Goal: Task Accomplishment & Management: Use online tool/utility

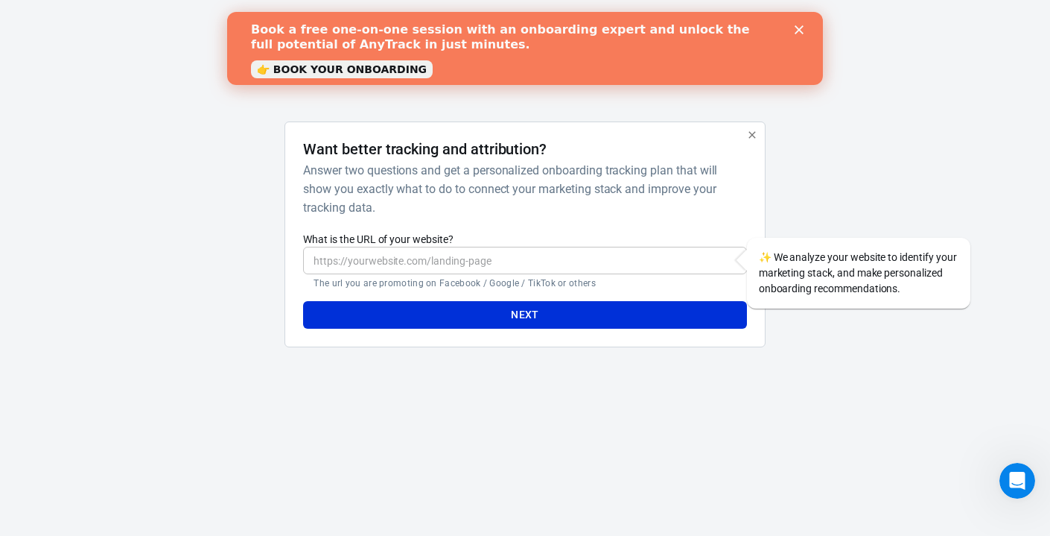
click at [597, 267] on input "What is the URL of your website?" at bounding box center [524, 261] width 443 height 28
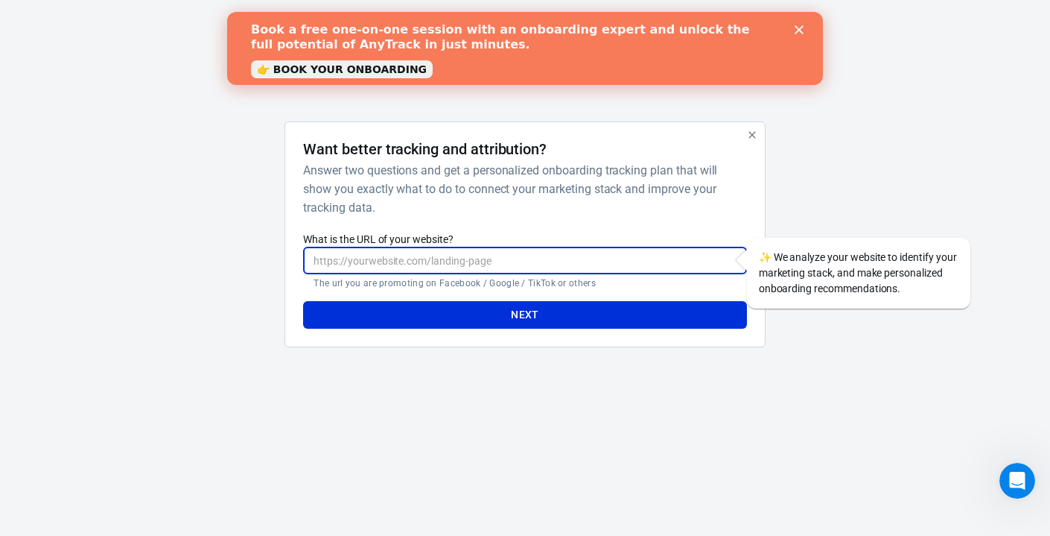
click at [612, 256] on input "What is the URL of your website?" at bounding box center [524, 261] width 443 height 28
paste input "https://adsmanager.facebook.com/adsmanager/manage/ads?global_scope_id=110384093…"
type input "https://adsmanager.facebook.com/adsmanager/manage/ads?global_scope_id=110384093…"
click at [603, 319] on button "Next" at bounding box center [524, 315] width 443 height 28
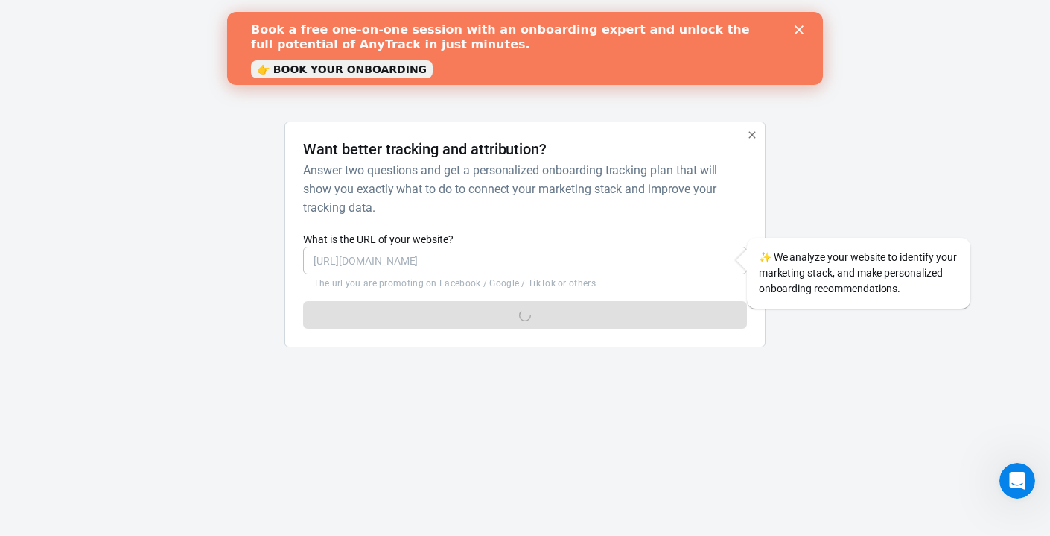
scroll to position [0, 0]
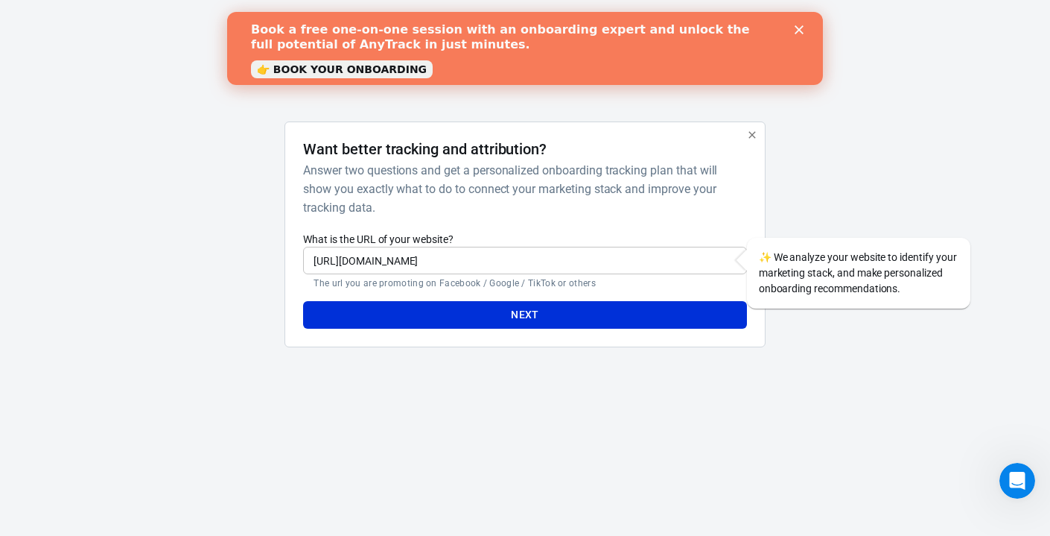
click at [690, 260] on input "https://adsmanager.facebook.com/adsmanager/manage/ads?global_scope_id=110384093…" at bounding box center [524, 261] width 443 height 28
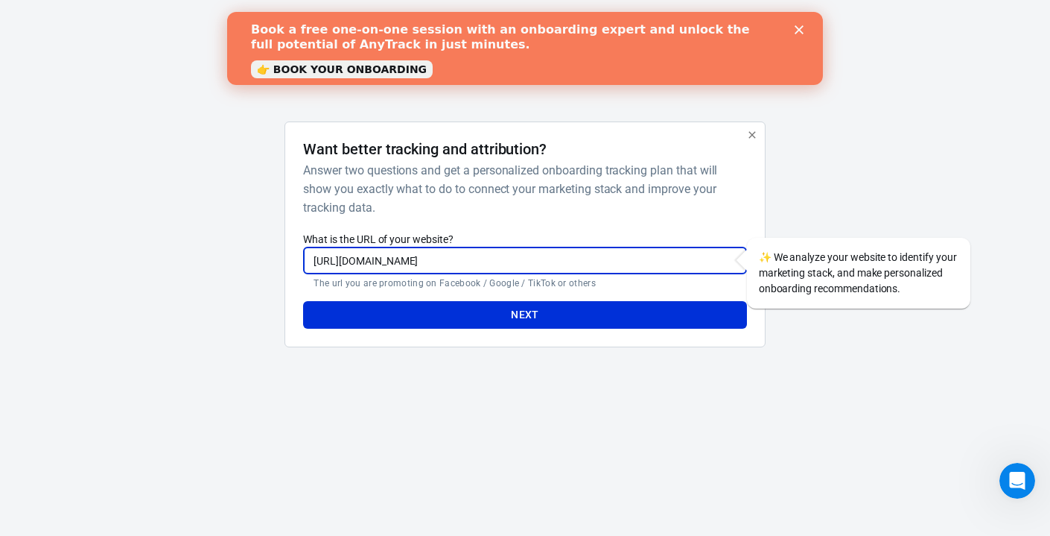
scroll to position [0, 215]
click at [599, 321] on button "Next" at bounding box center [524, 315] width 443 height 28
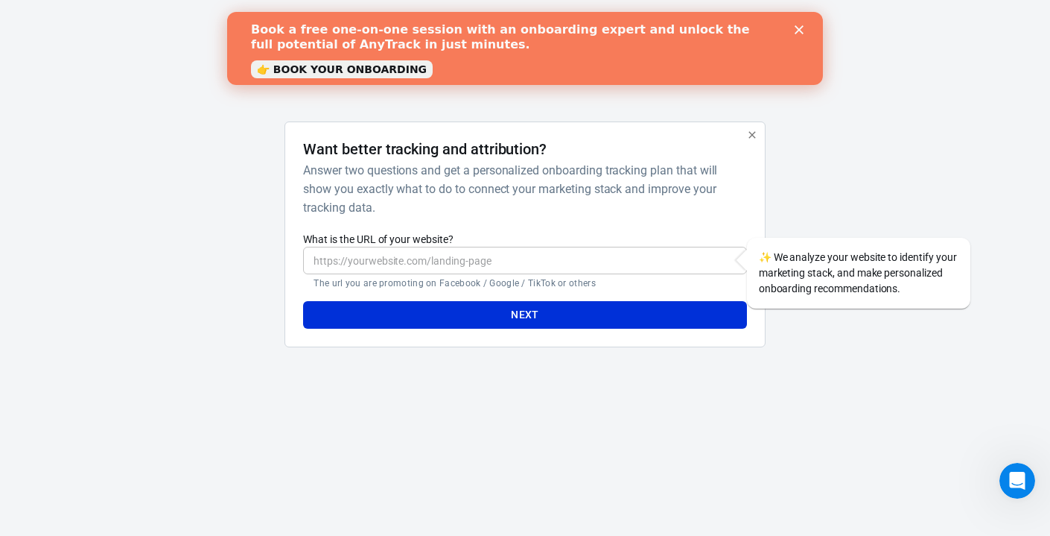
click at [486, 260] on input "What is the URL of your website?" at bounding box center [524, 261] width 443 height 28
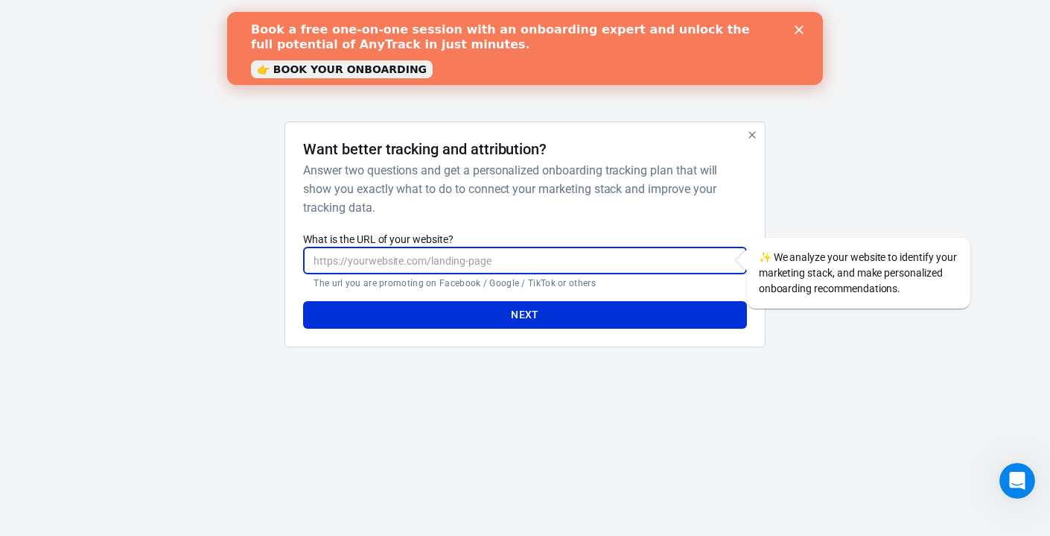
paste input "[URL][DOMAIN_NAME]"
type input "[URL][DOMAIN_NAME]"
click at [303, 301] on button "Next" at bounding box center [524, 315] width 443 height 28
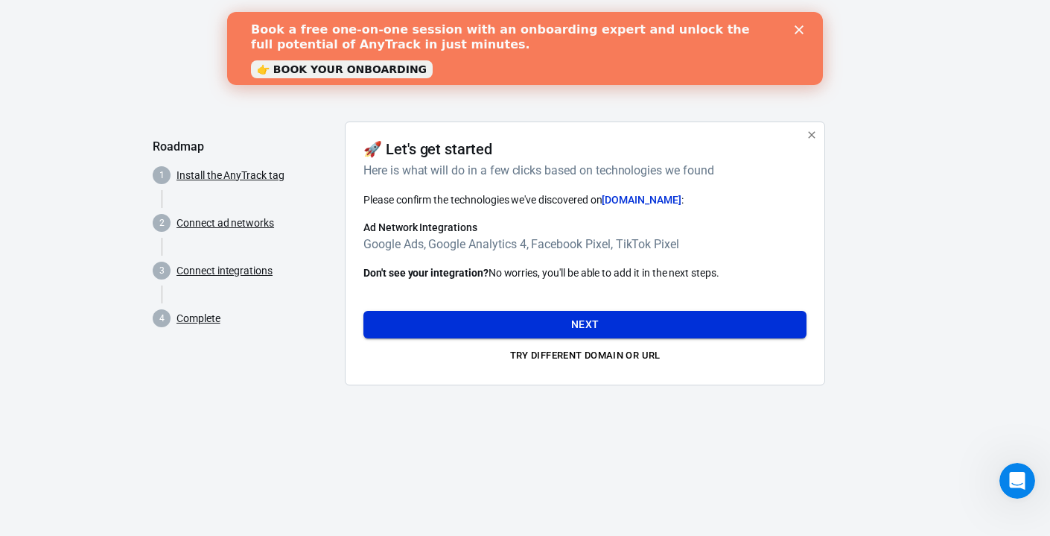
click at [601, 323] on button "Next" at bounding box center [584, 325] width 443 height 28
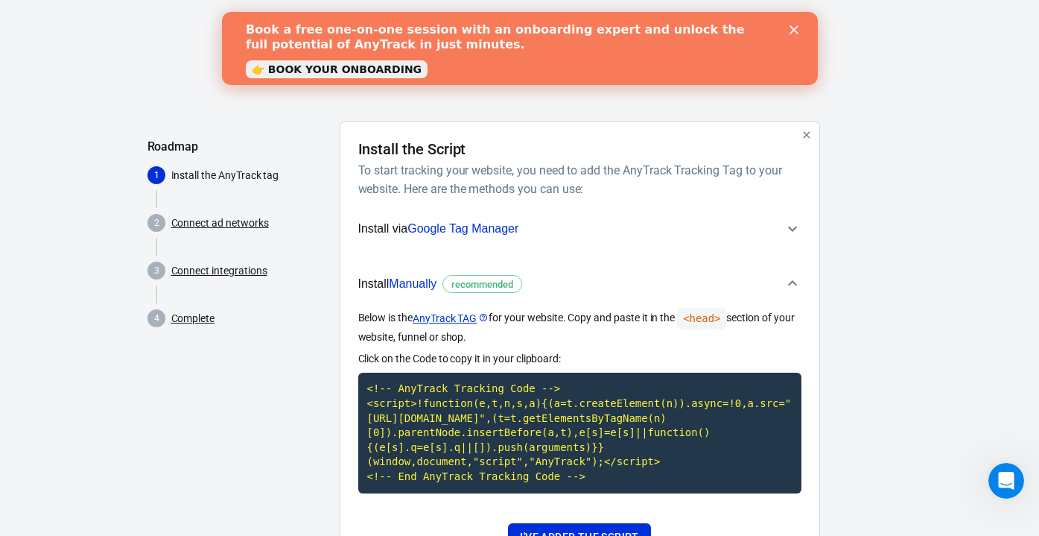
click at [784, 227] on icon "button" at bounding box center [793, 229] width 18 height 18
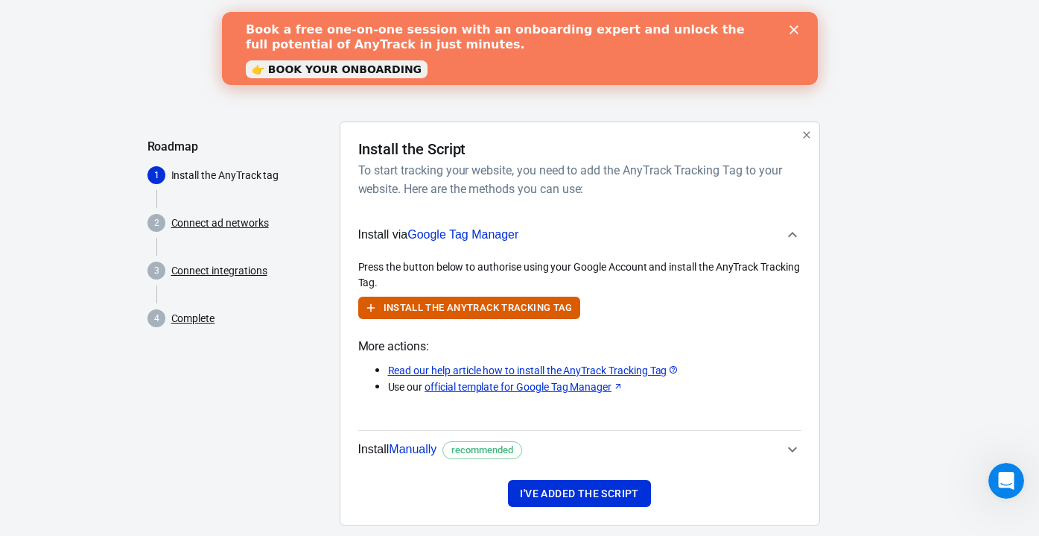
scroll to position [25, 0]
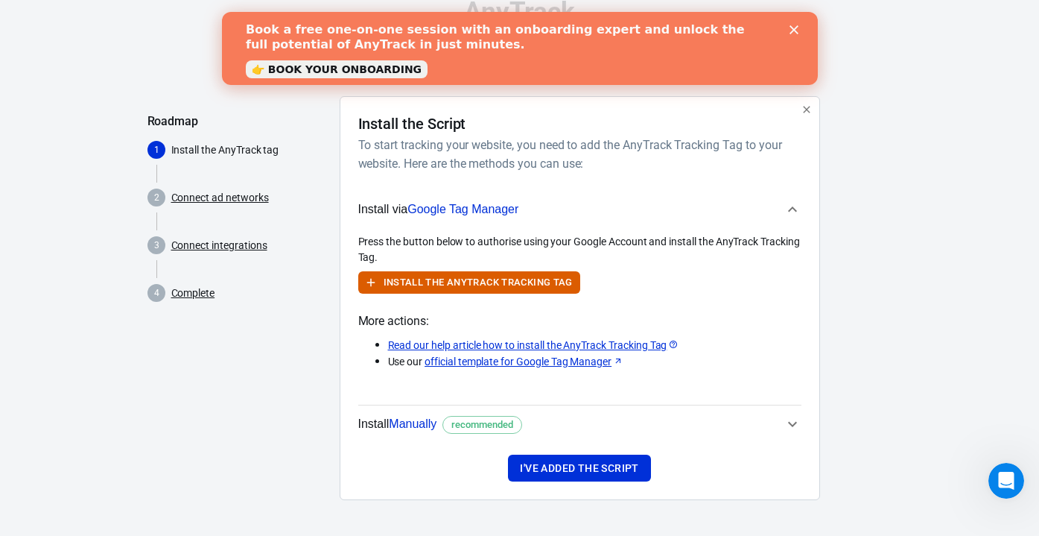
click at [789, 202] on icon "button" at bounding box center [793, 209] width 18 height 18
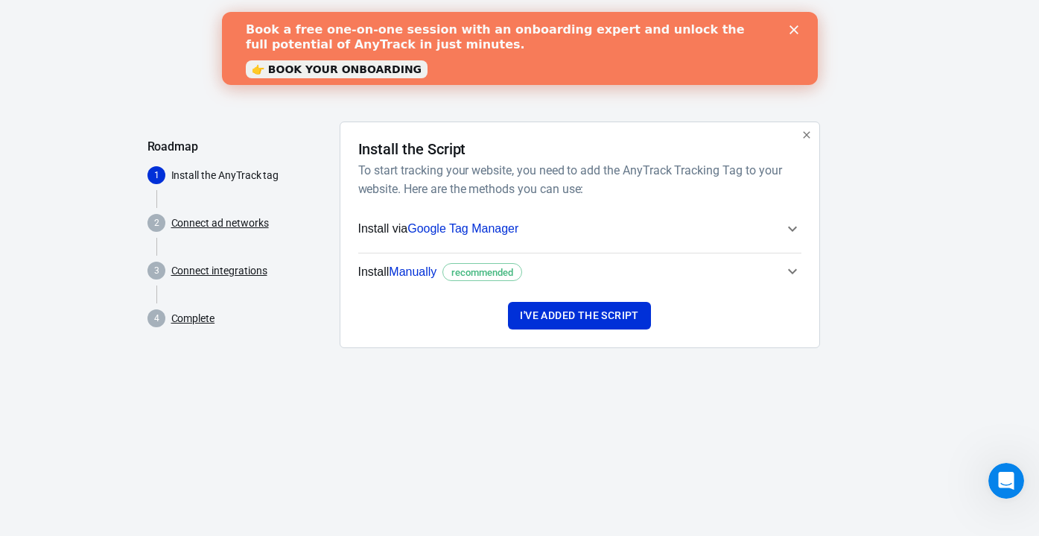
scroll to position [0, 0]
click at [796, 270] on icon "button" at bounding box center [797, 271] width 9 height 5
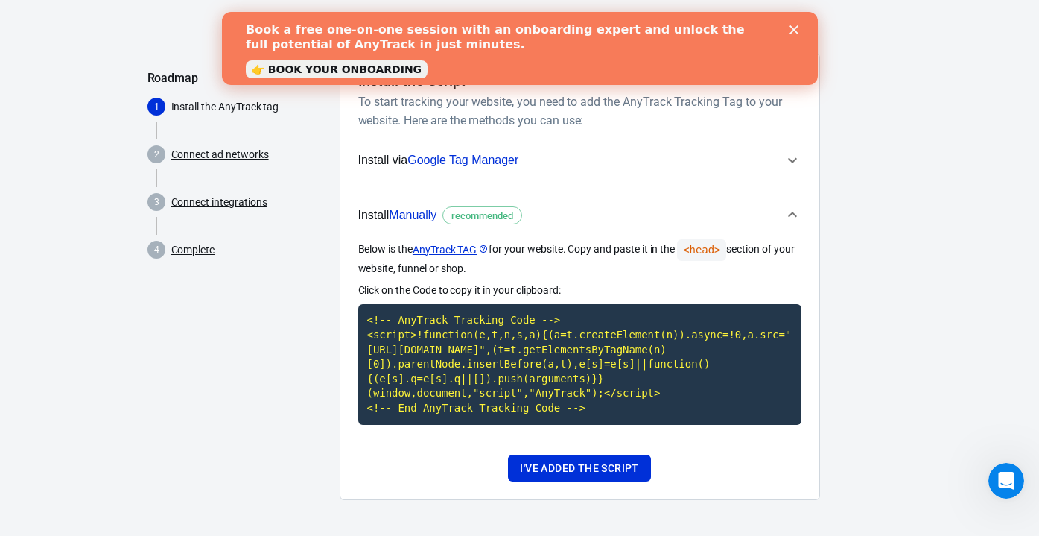
scroll to position [83, 0]
click at [844, 126] on div at bounding box center [862, 282] width 60 height 459
click at [562, 466] on button "I've added the script" at bounding box center [579, 468] width 142 height 28
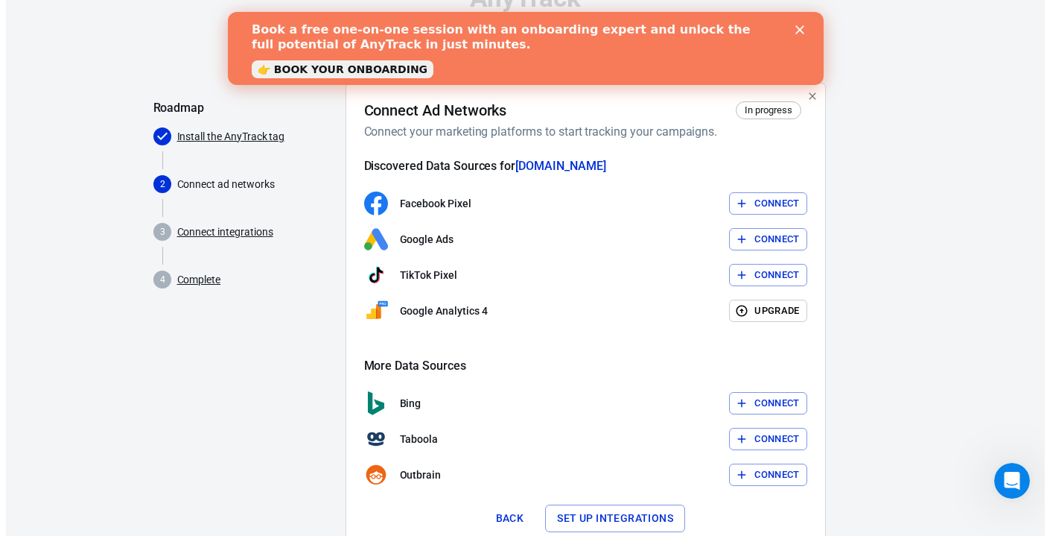
scroll to position [89, 0]
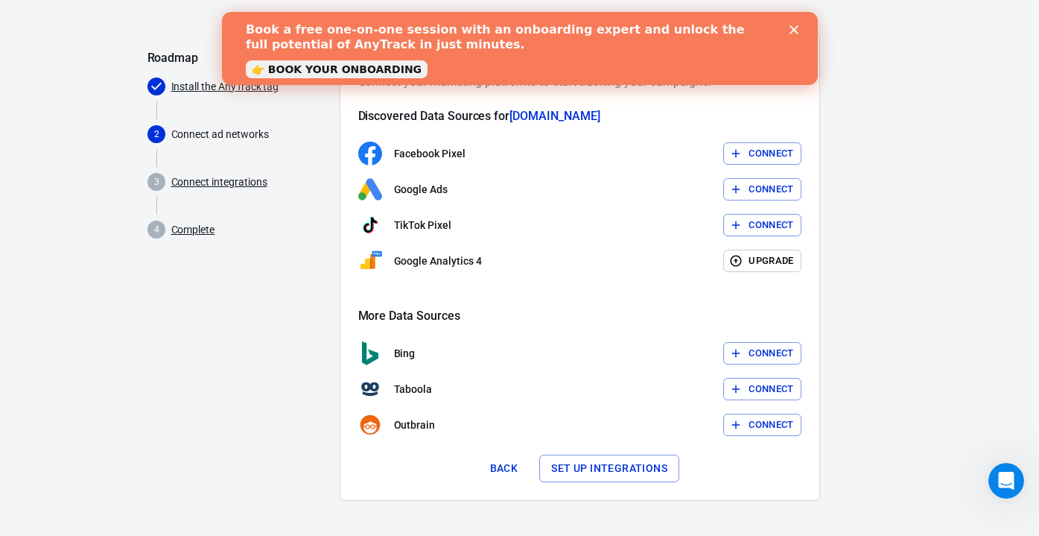
click at [762, 149] on button "Connect" at bounding box center [762, 153] width 78 height 23
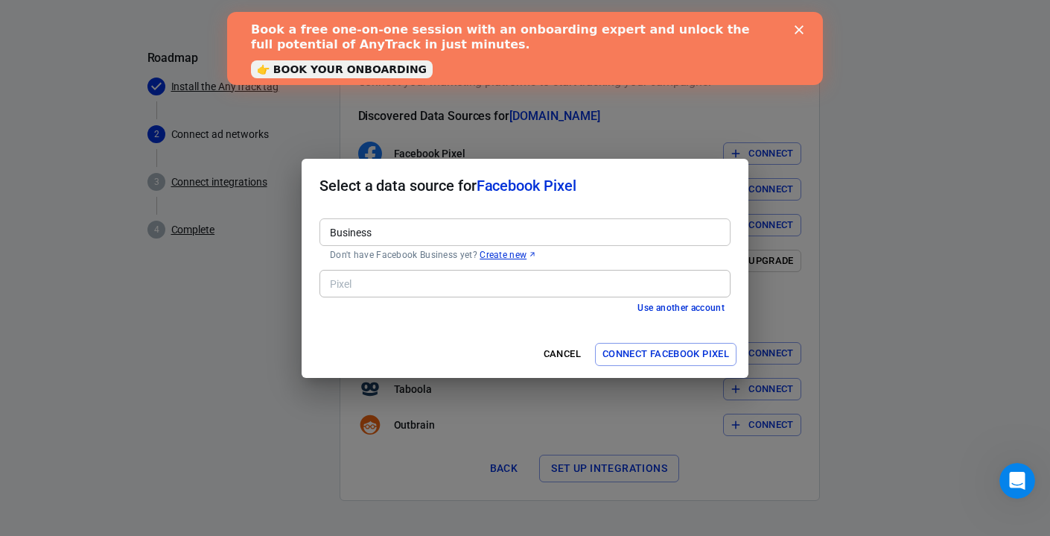
click at [626, 358] on button "Connect Facebook Pixel" at bounding box center [666, 354] width 142 height 23
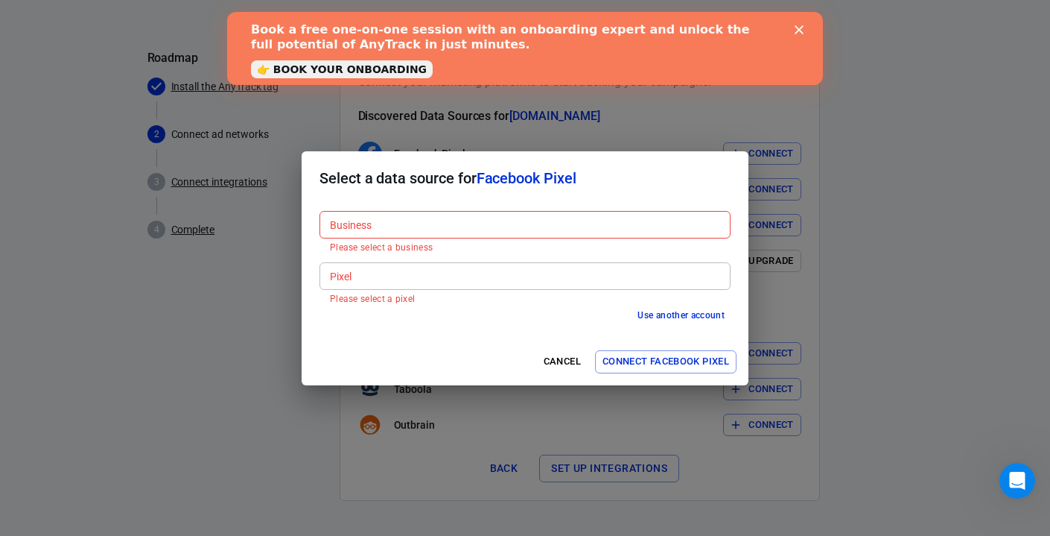
click at [597, 223] on input "Business" at bounding box center [524, 224] width 400 height 19
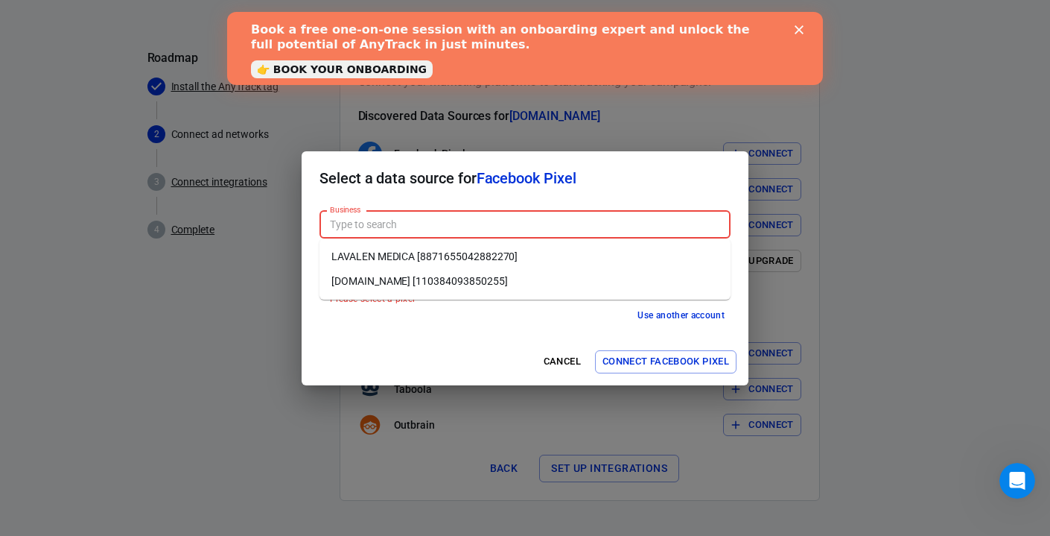
click at [507, 290] on li "Lavalen.co [110384093850255]" at bounding box center [525, 281] width 411 height 25
type input "Lavalen.co [110384093850255]"
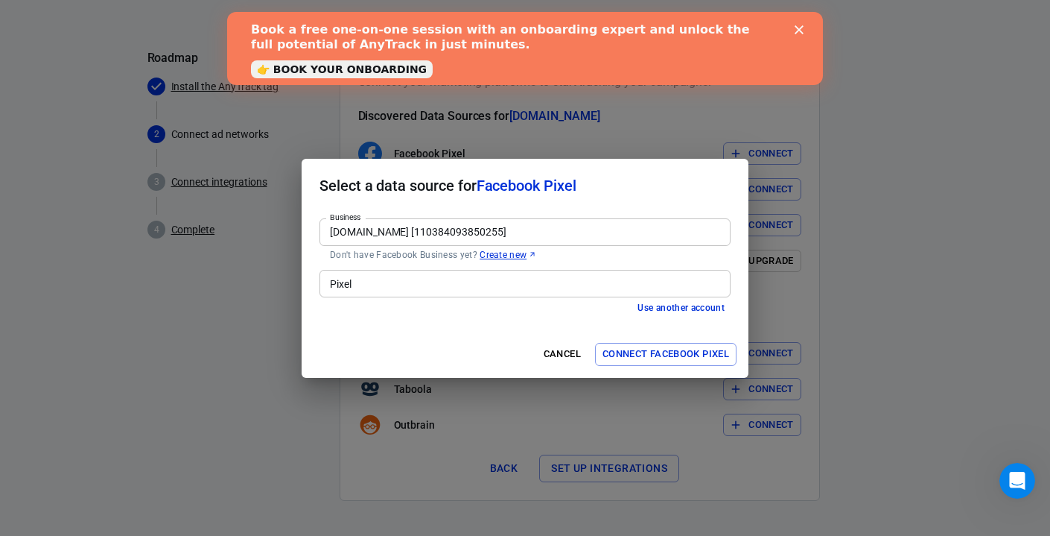
click at [493, 294] on div "Pixel" at bounding box center [525, 284] width 411 height 28
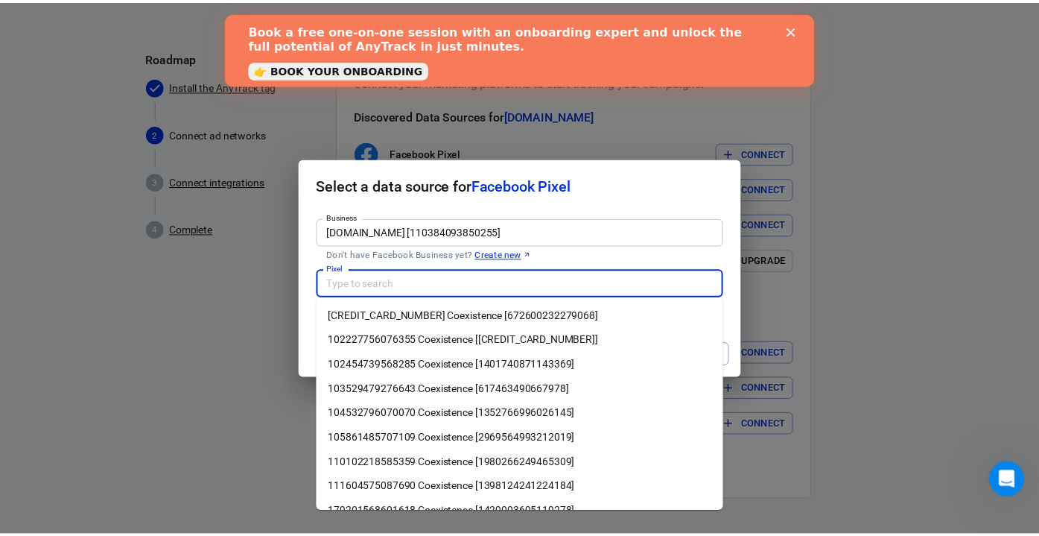
scroll to position [6, 0]
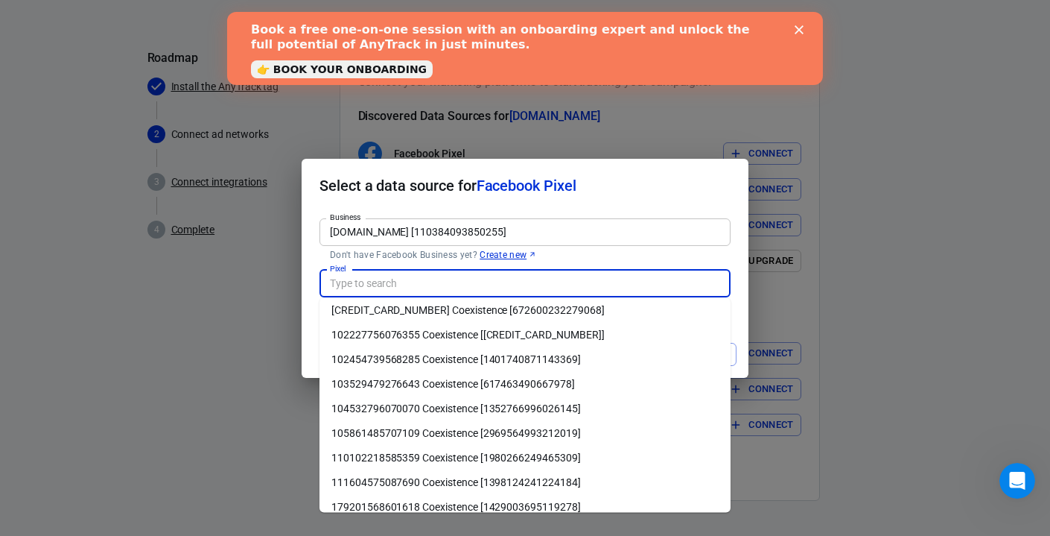
click at [480, 451] on li "110102218585359 Coexistence [1980266249465309]" at bounding box center [525, 457] width 411 height 25
type input "110102218585359 Coexistence [1980266249465309]"
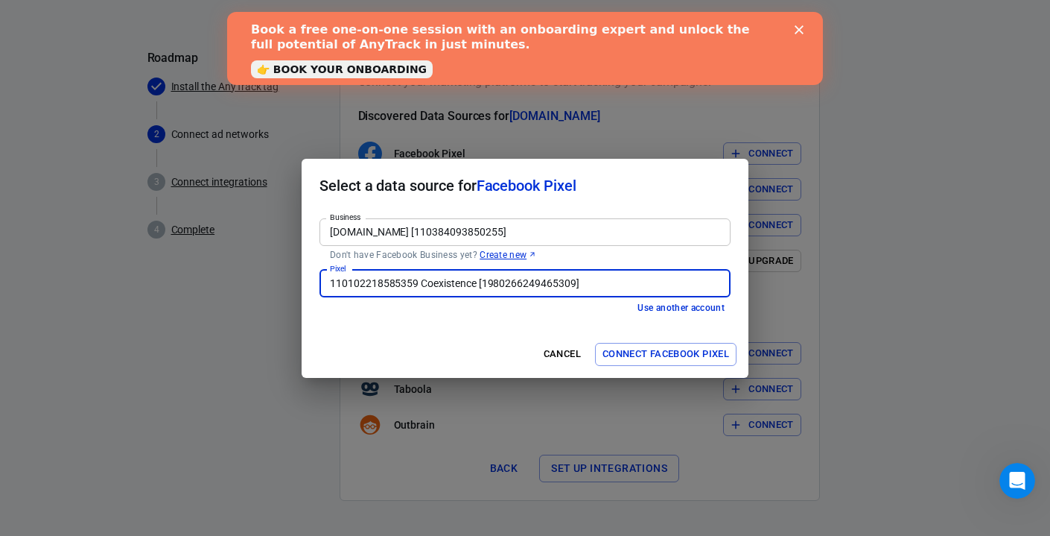
click at [667, 354] on button "Connect Facebook Pixel" at bounding box center [666, 354] width 142 height 23
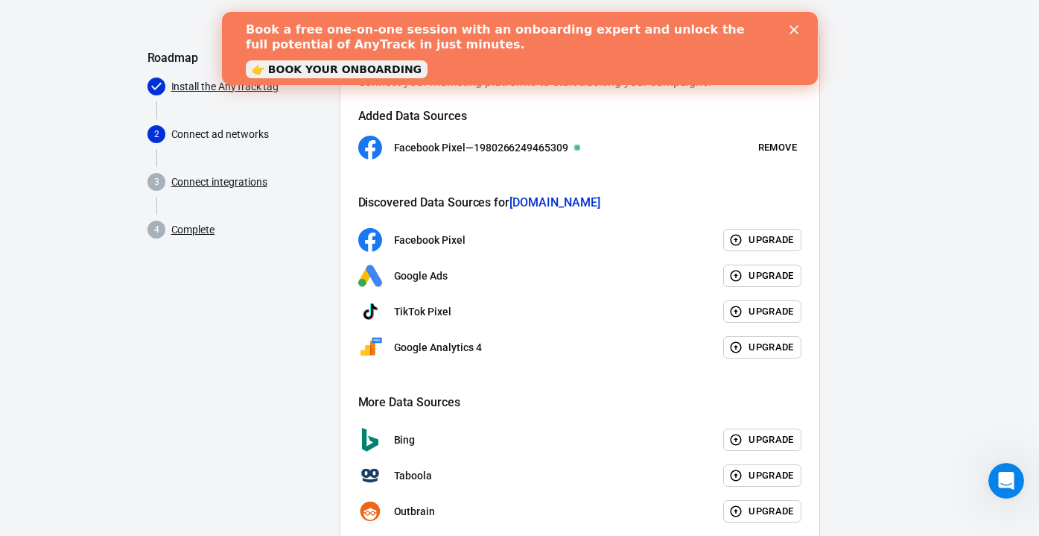
click at [799, 33] on div "Close" at bounding box center [796, 29] width 15 height 9
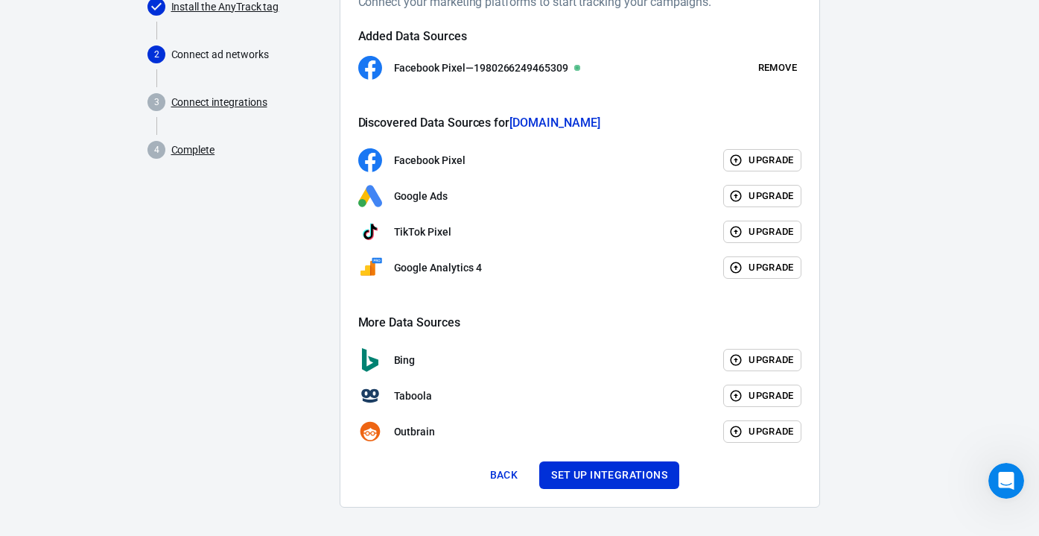
scroll to position [175, 0]
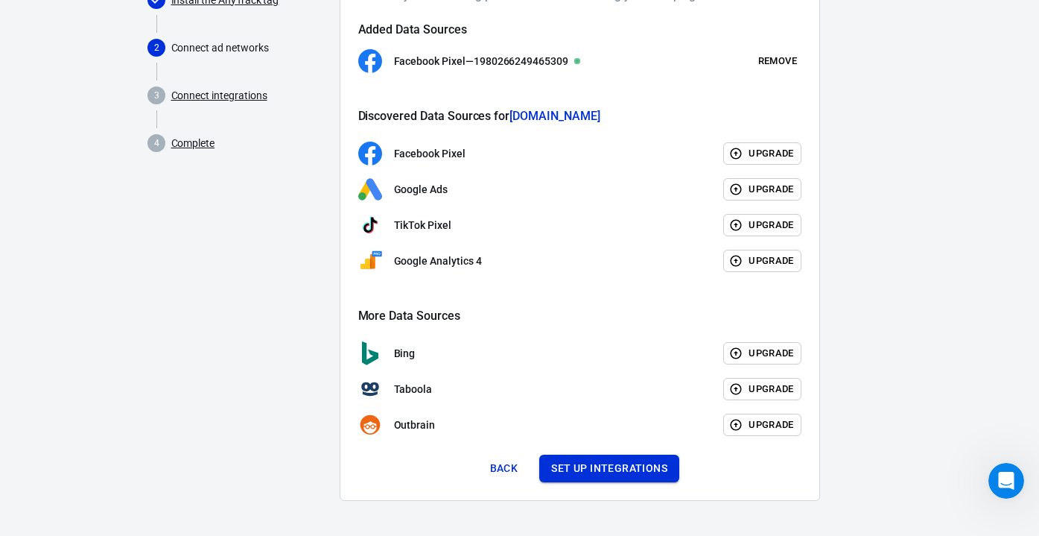
click at [583, 466] on button "Set up integrations" at bounding box center [609, 468] width 140 height 28
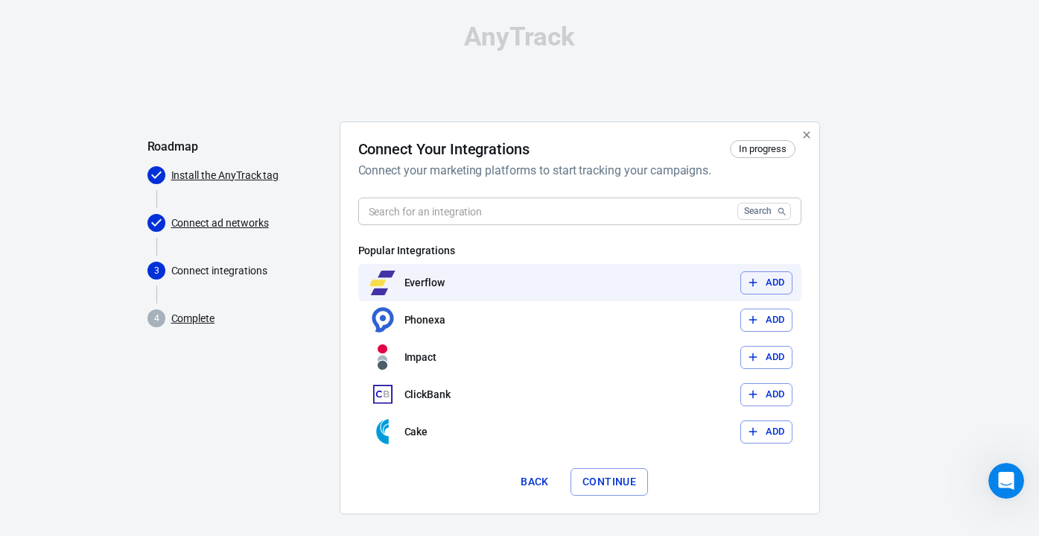
click at [771, 288] on button "Add" at bounding box center [766, 282] width 52 height 23
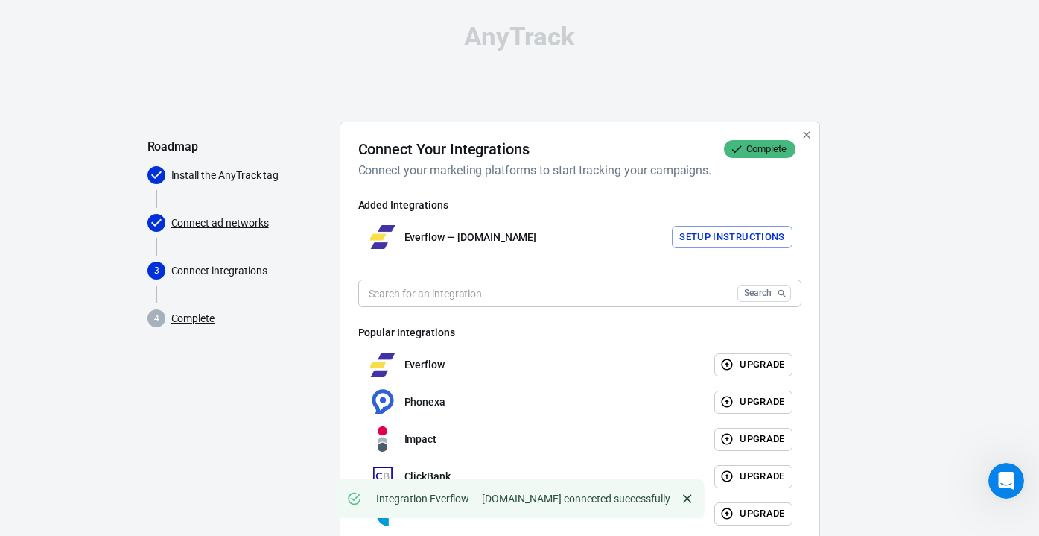
click at [752, 232] on button "Setup Instructions" at bounding box center [732, 237] width 121 height 23
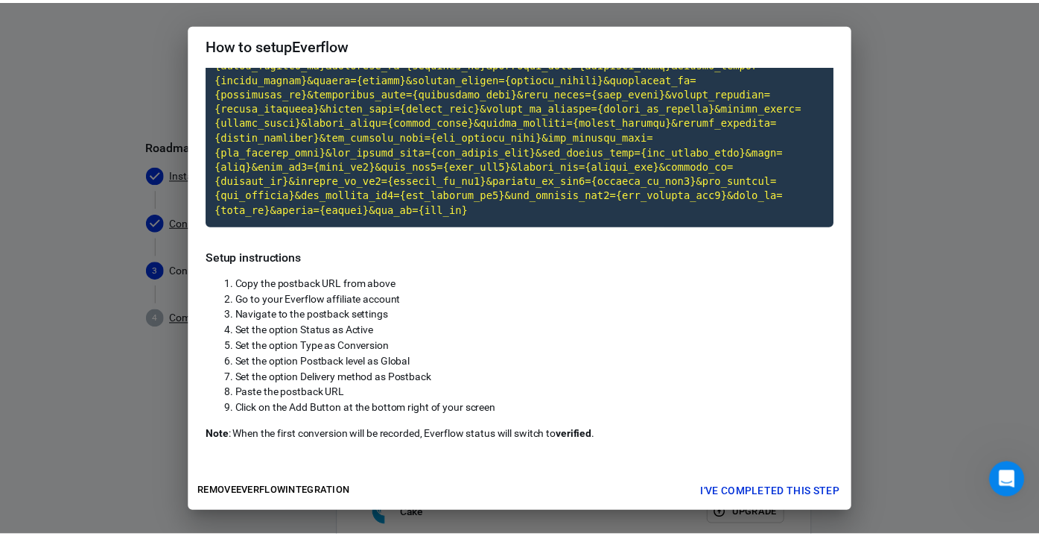
scroll to position [156, 0]
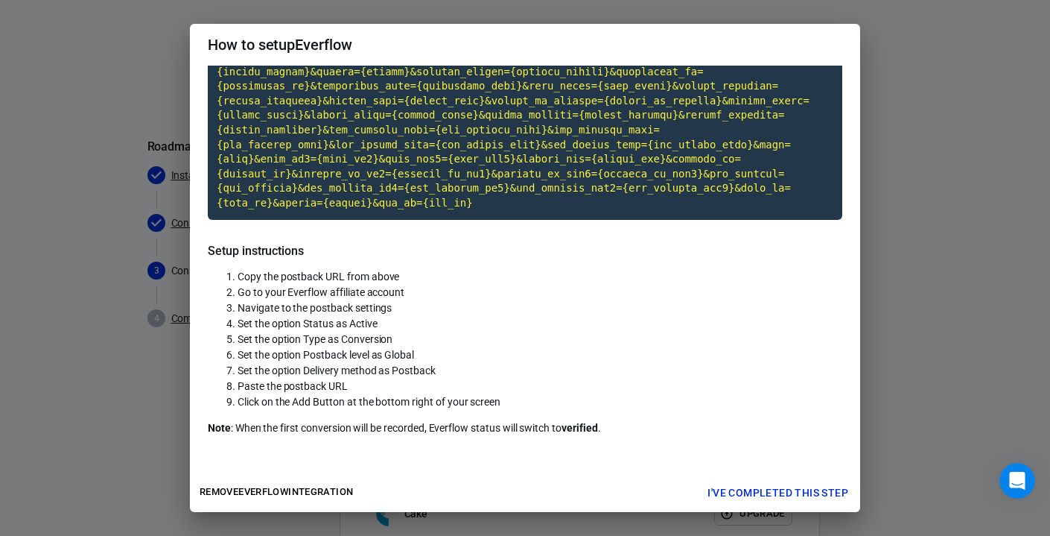
click at [764, 496] on button "I've completed this step" at bounding box center [778, 493] width 153 height 28
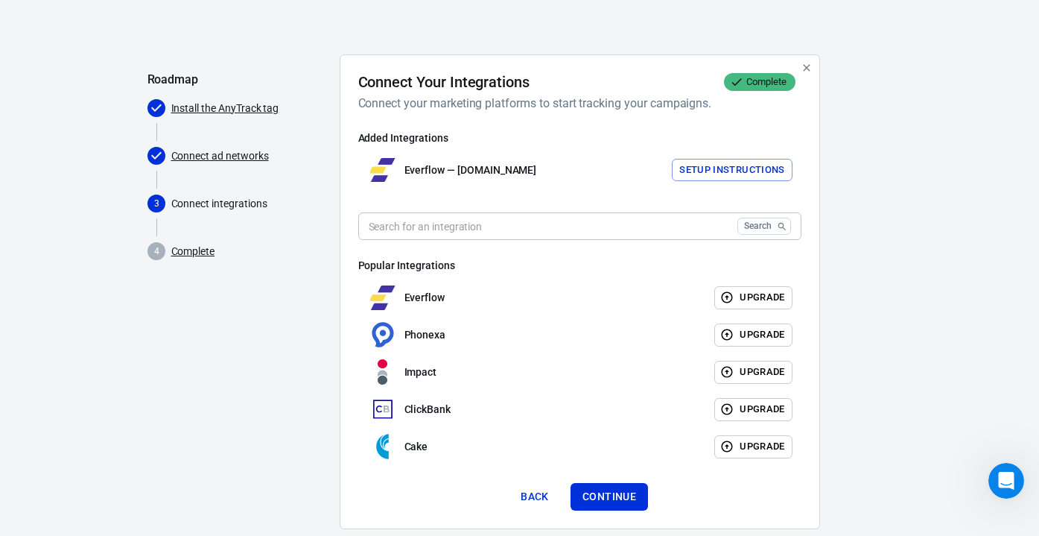
scroll to position [69, 0]
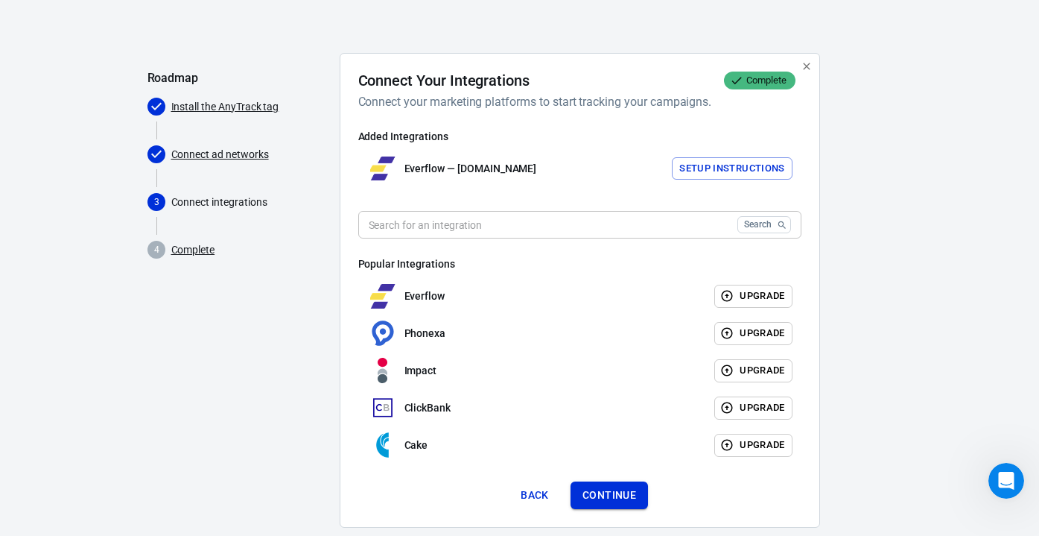
click at [594, 485] on button "Continue" at bounding box center [609, 495] width 77 height 28
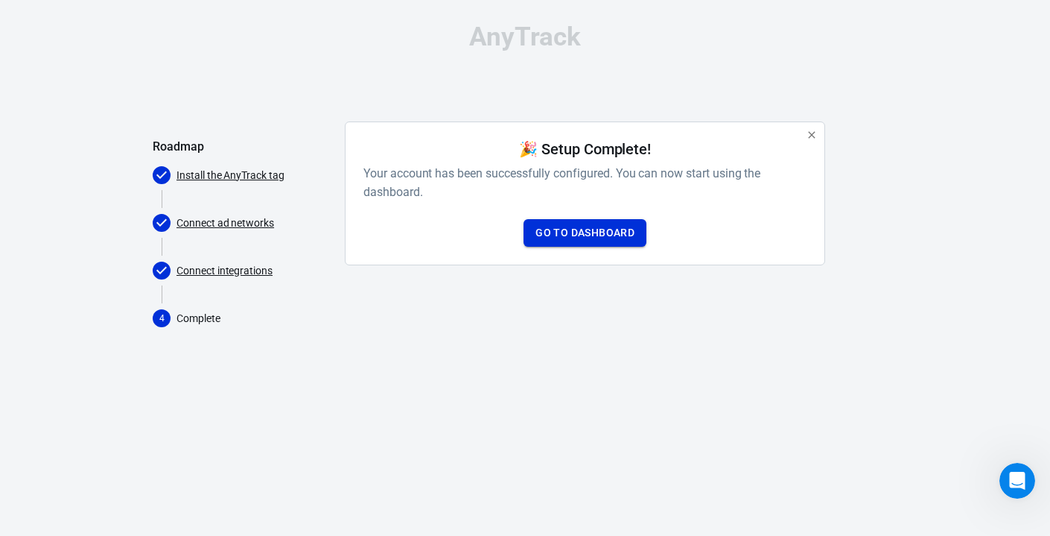
click at [591, 230] on link "Go to Dashboard" at bounding box center [585, 233] width 123 height 28
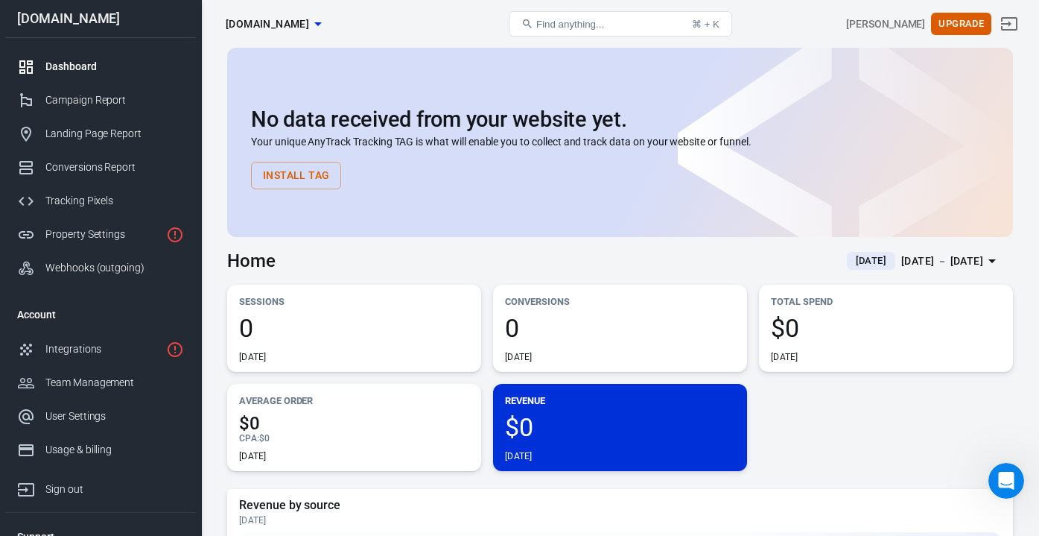
click at [326, 176] on button "Install Tag" at bounding box center [296, 176] width 90 height 28
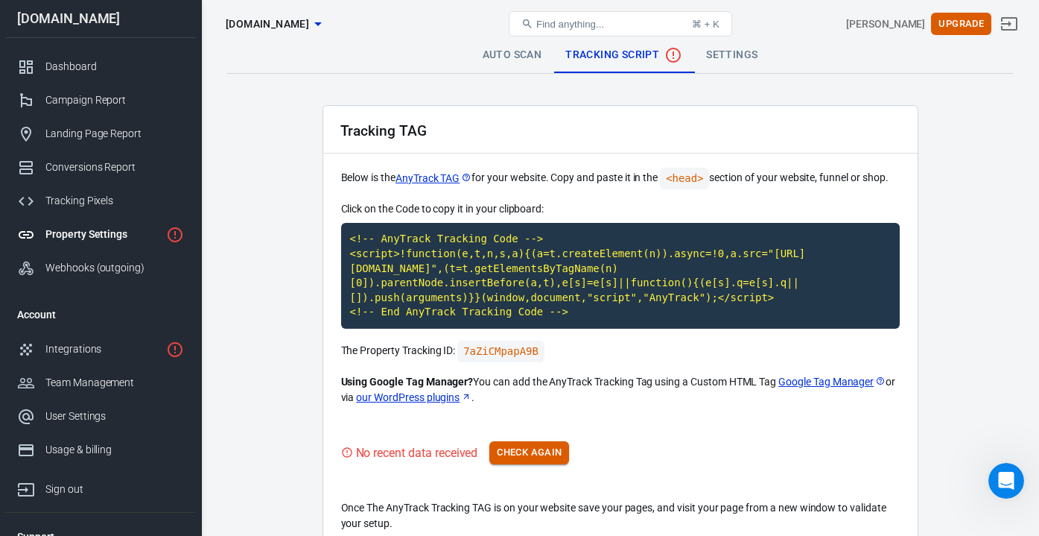
click at [526, 455] on button "Check Again" at bounding box center [529, 452] width 80 height 23
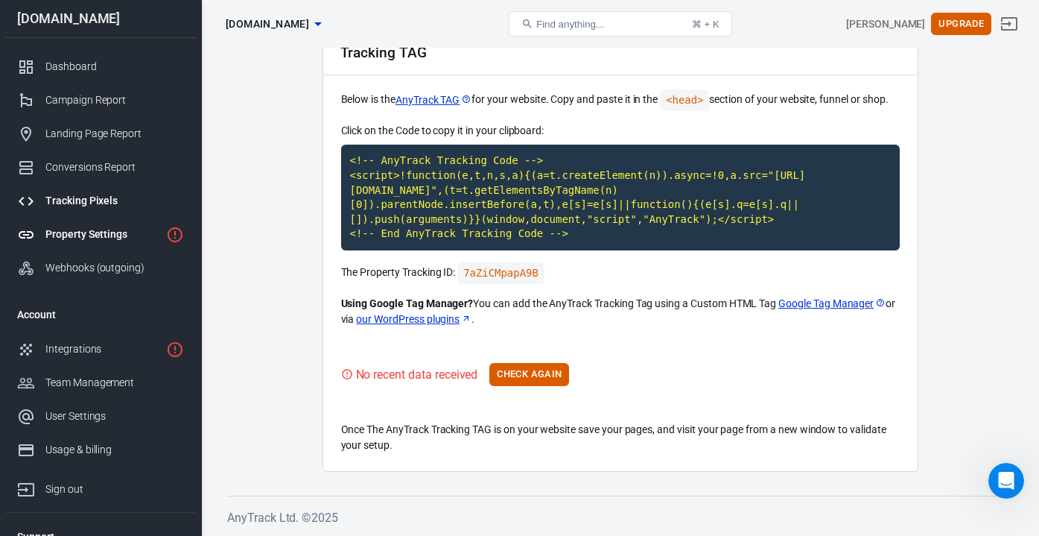
click at [129, 194] on div "Tracking Pixels" at bounding box center [114, 201] width 139 height 16
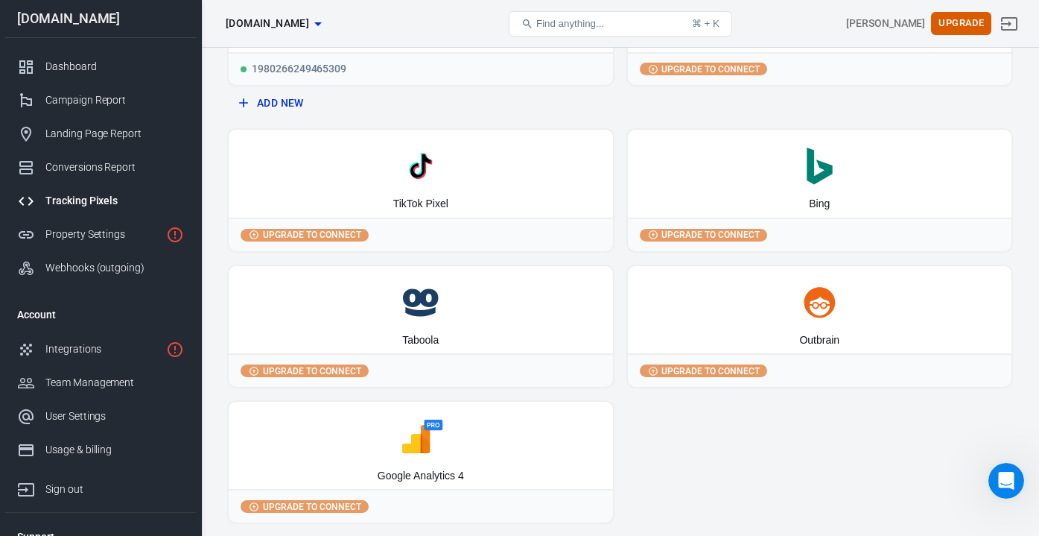
scroll to position [139, 0]
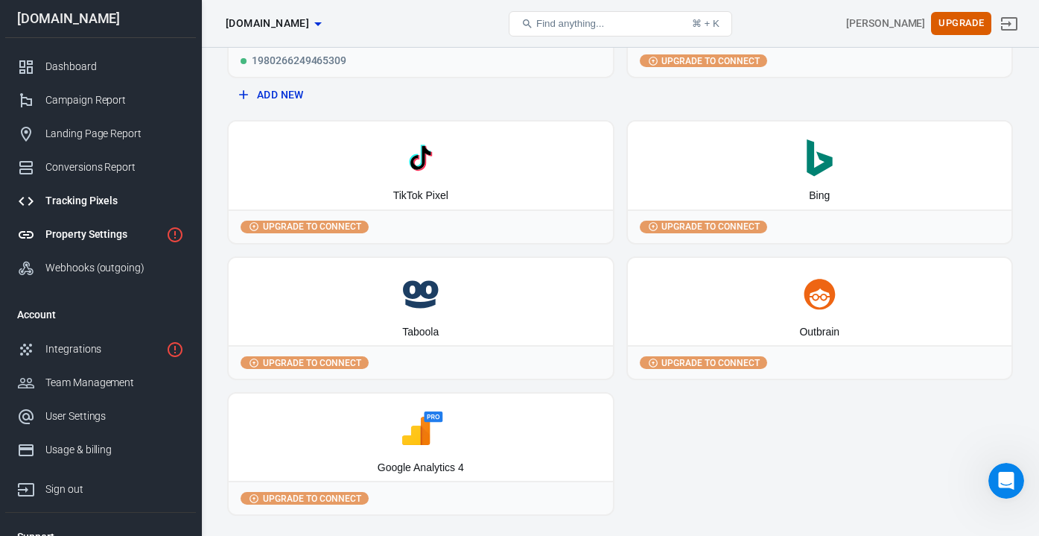
click at [133, 241] on div "Property Settings" at bounding box center [102, 234] width 115 height 16
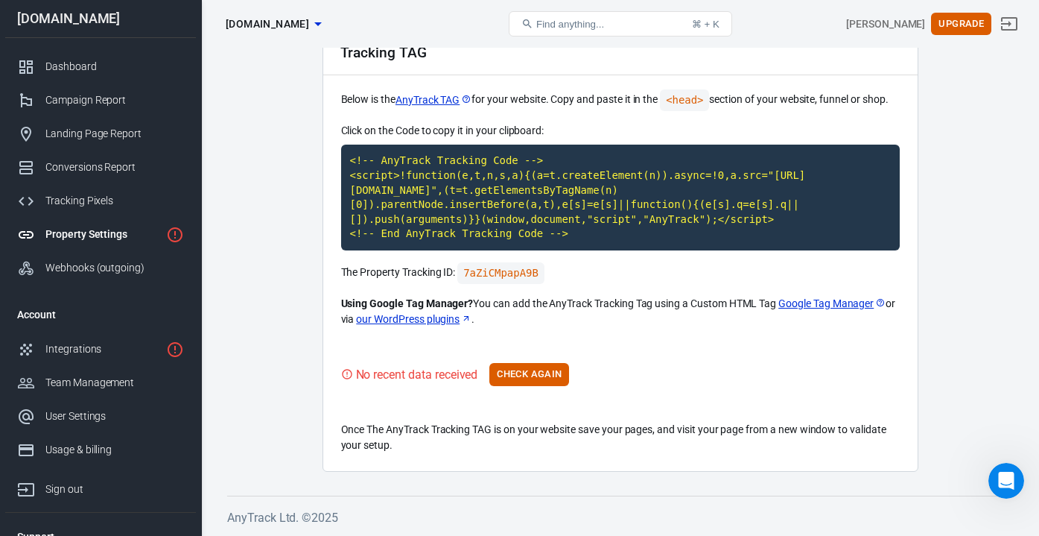
scroll to position [78, 0]
click at [89, 343] on div "Integrations" at bounding box center [102, 349] width 115 height 16
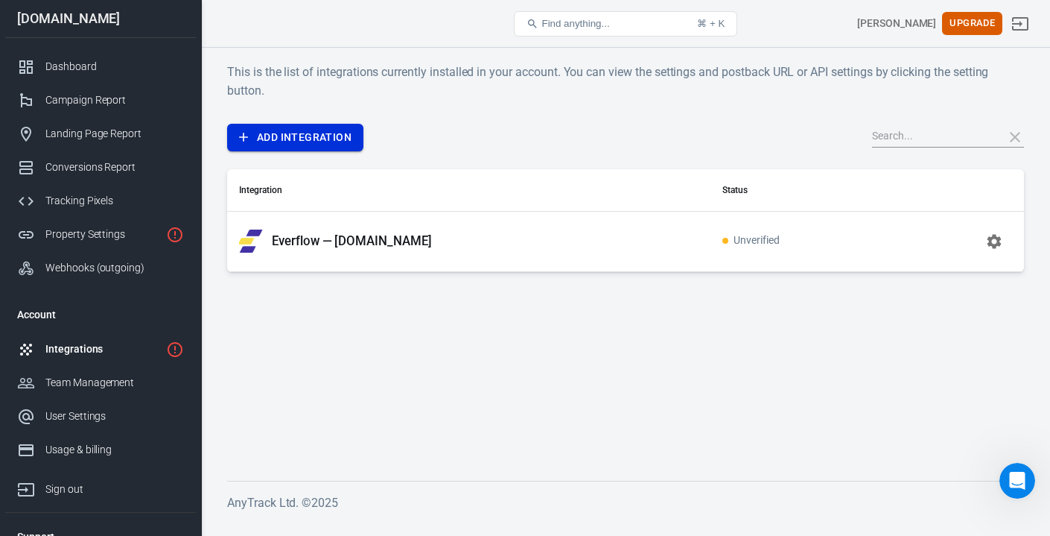
click at [294, 136] on link "Add Integration" at bounding box center [295, 138] width 136 height 28
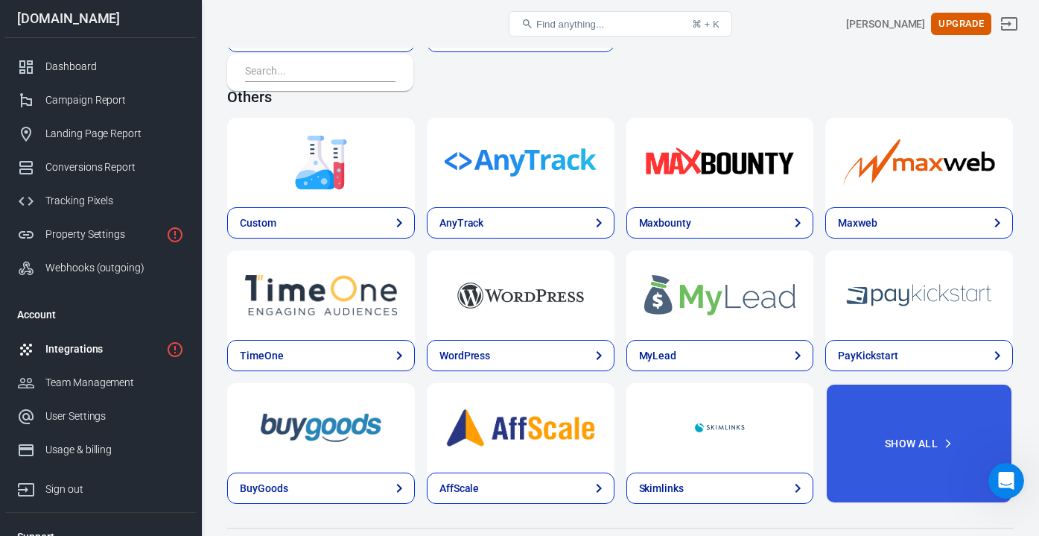
scroll to position [3109, 0]
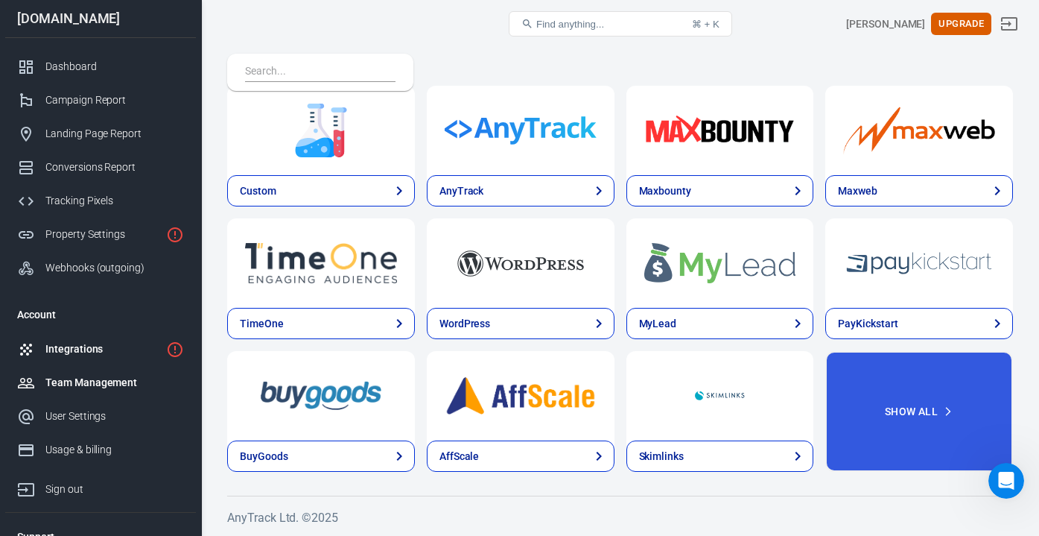
click at [86, 378] on div "Team Management" at bounding box center [114, 383] width 139 height 16
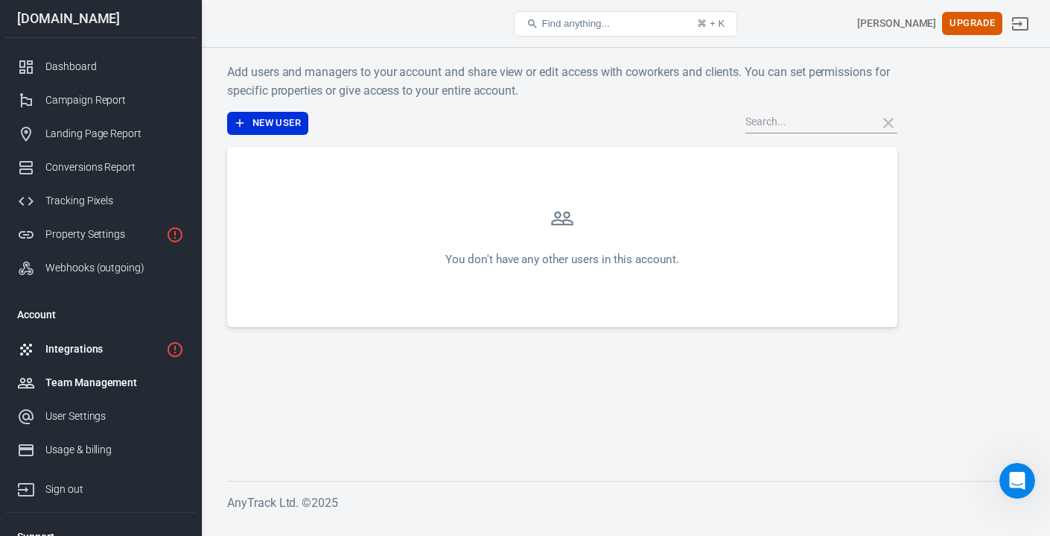
click at [97, 353] on div "Integrations" at bounding box center [102, 349] width 115 height 16
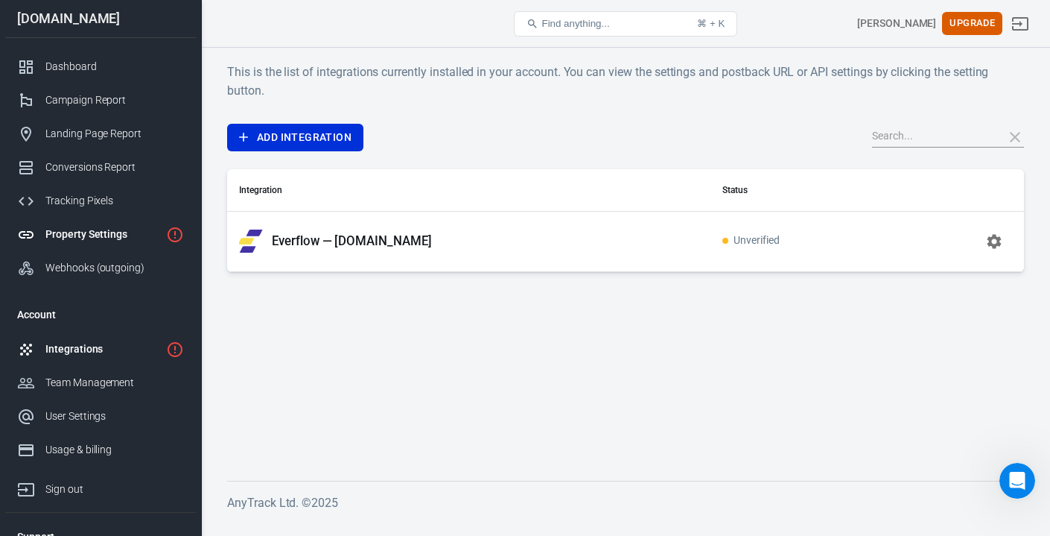
click at [117, 237] on div "Property Settings" at bounding box center [102, 234] width 115 height 16
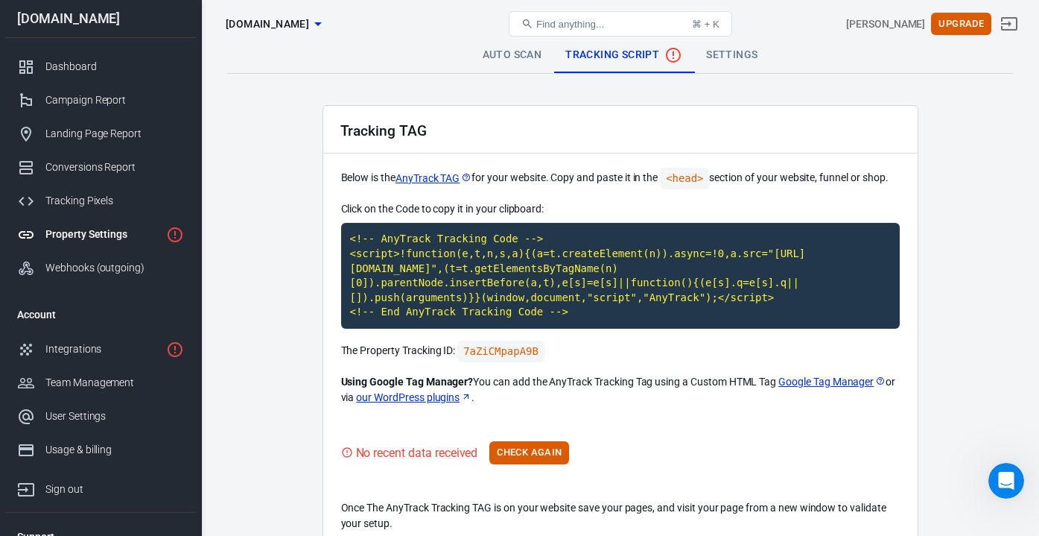
scroll to position [78, 0]
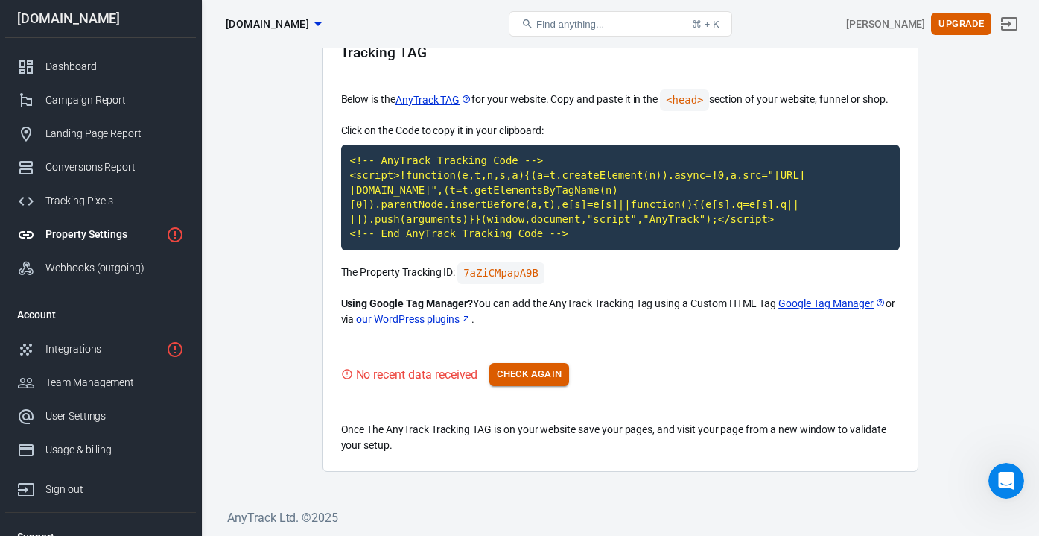
click at [528, 378] on button "Check Again" at bounding box center [529, 374] width 80 height 23
click at [111, 244] on link "Property Settings" at bounding box center [100, 235] width 191 height 34
click at [95, 340] on link "Integrations" at bounding box center [100, 349] width 191 height 34
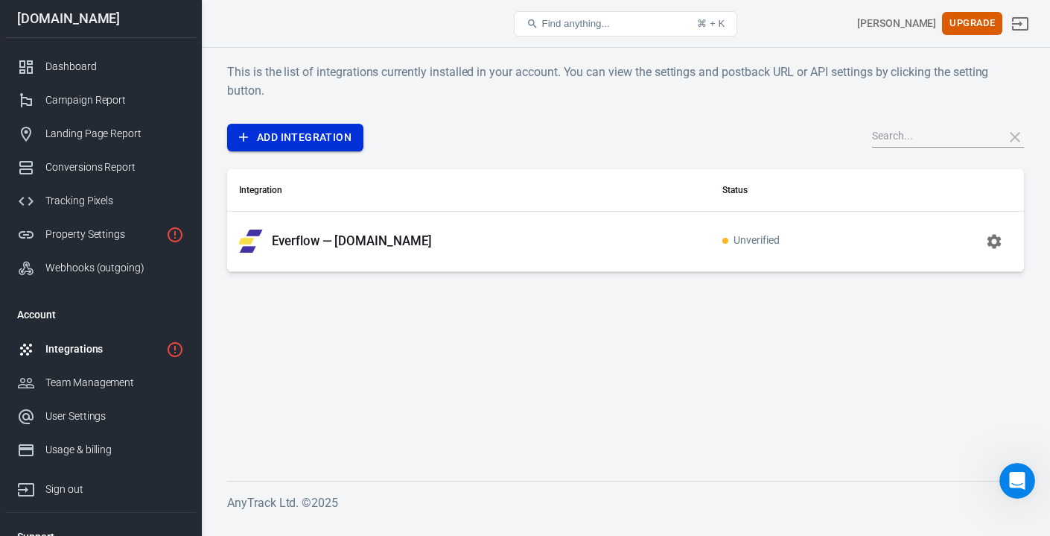
click at [298, 145] on link "Add Integration" at bounding box center [295, 138] width 136 height 28
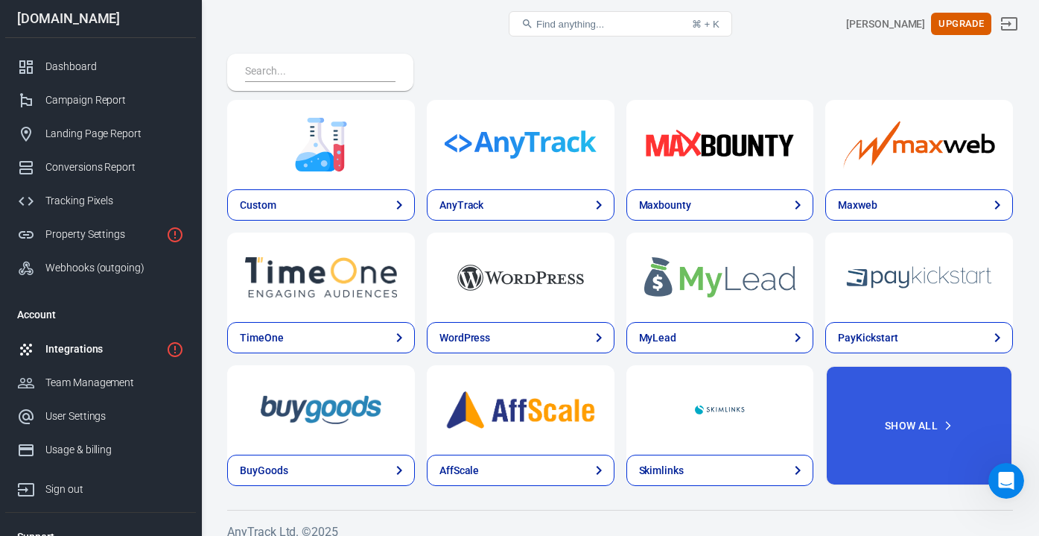
scroll to position [3109, 0]
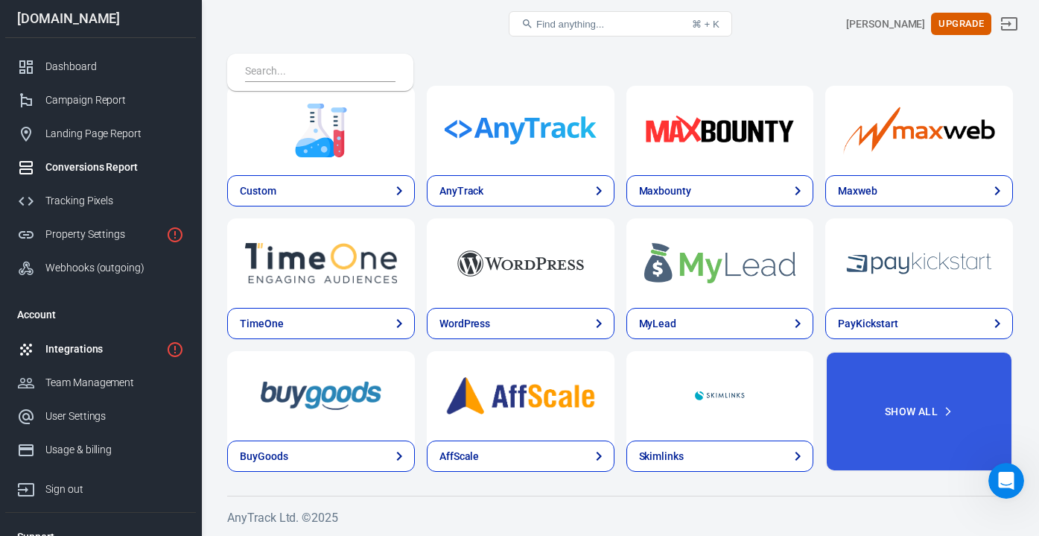
click at [74, 165] on div "Conversions Report" at bounding box center [114, 167] width 139 height 16
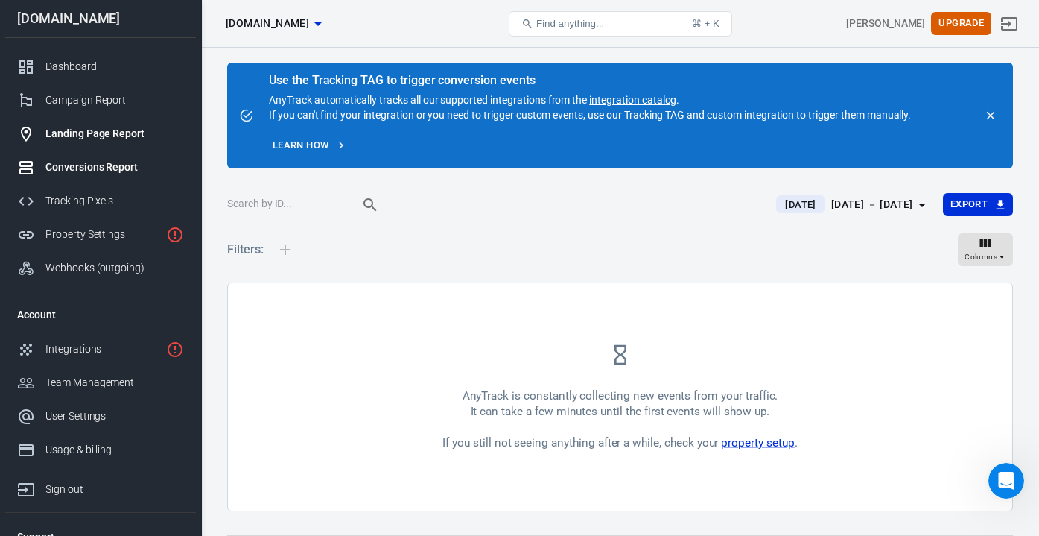
click at [78, 138] on div "Landing Page Report" at bounding box center [114, 134] width 139 height 16
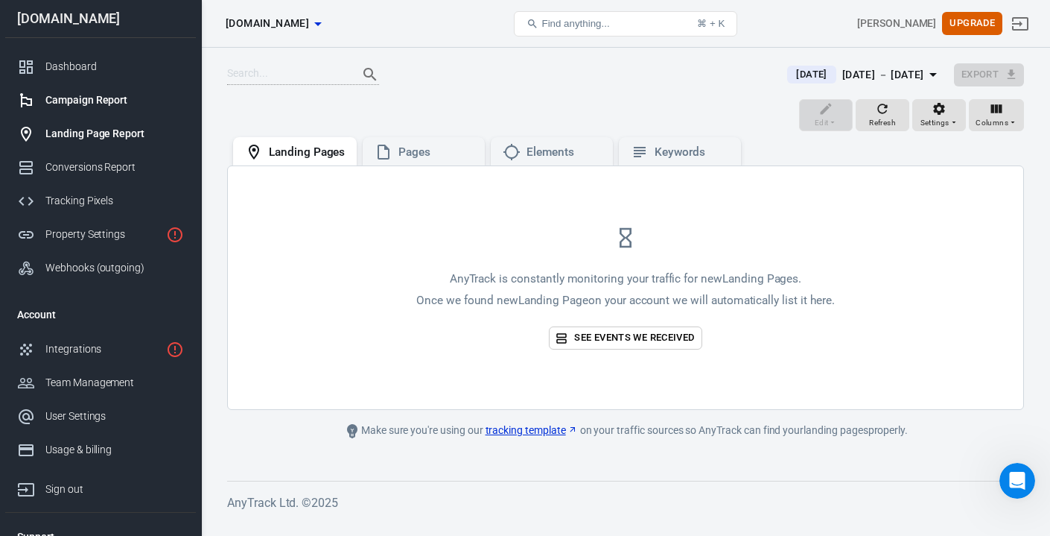
click at [98, 108] on link "Campaign Report" at bounding box center [100, 100] width 191 height 34
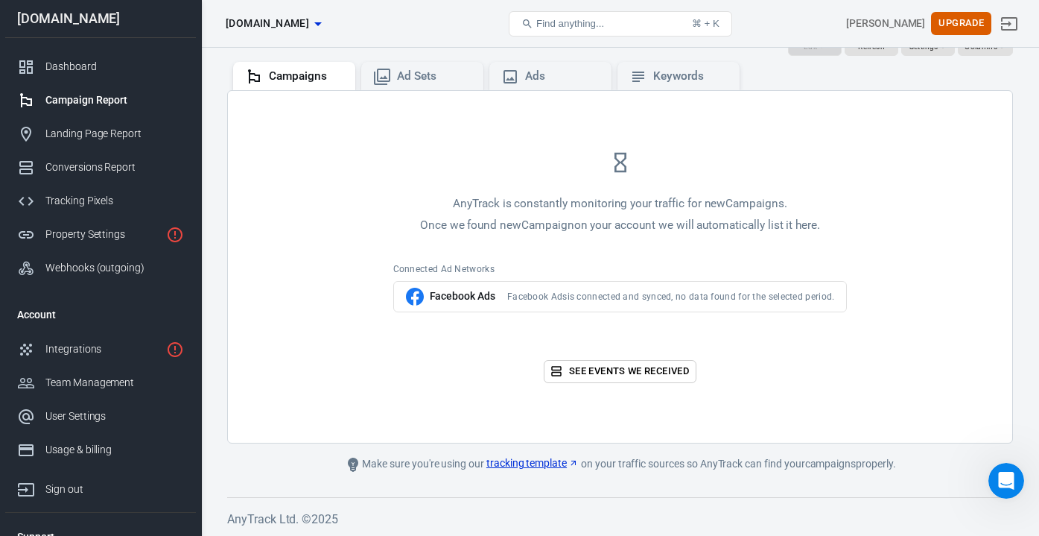
scroll to position [171, 0]
click at [83, 70] on div "Dashboard" at bounding box center [114, 67] width 139 height 16
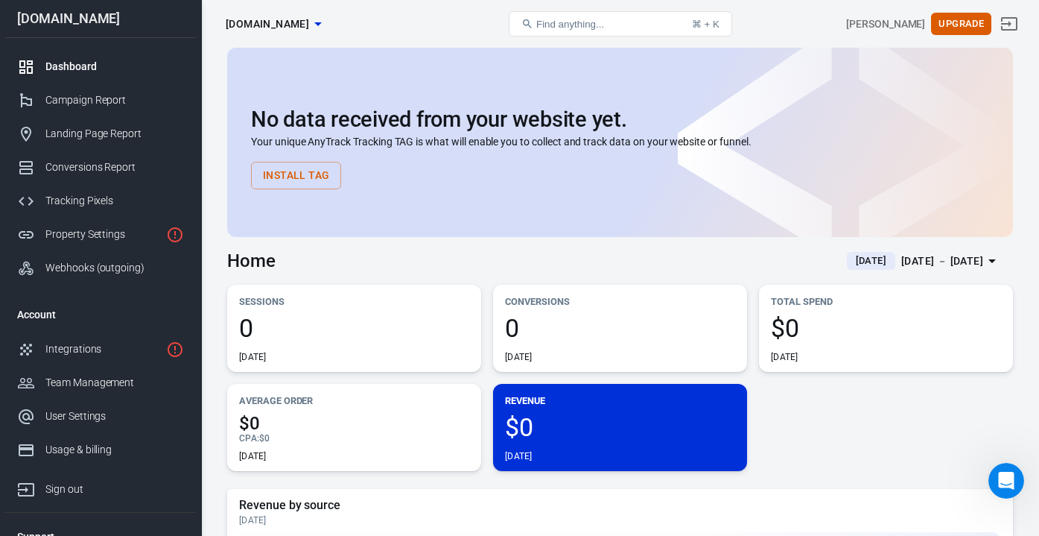
click at [320, 181] on button "Install Tag" at bounding box center [296, 176] width 90 height 28
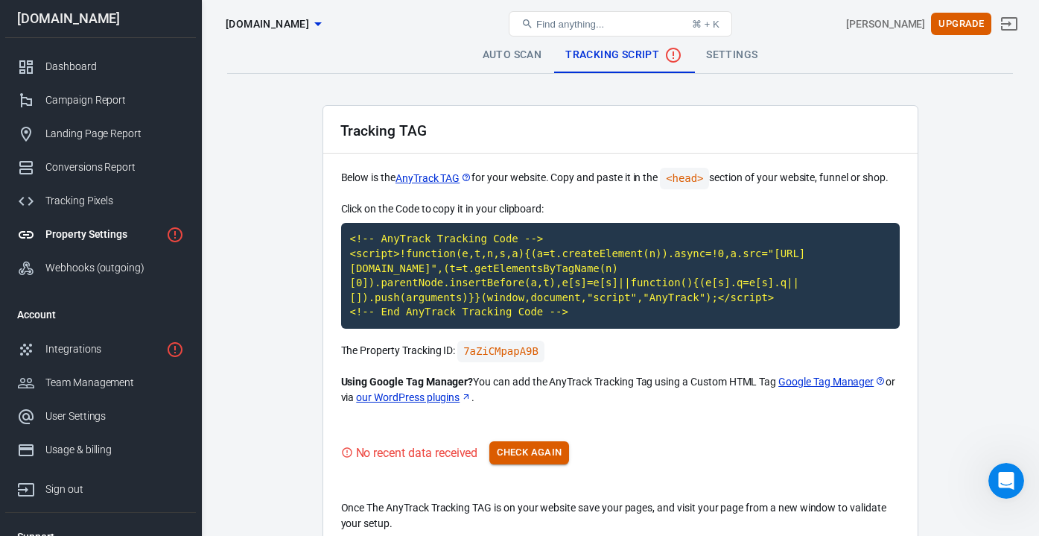
click at [527, 451] on button "Check Again" at bounding box center [529, 452] width 80 height 23
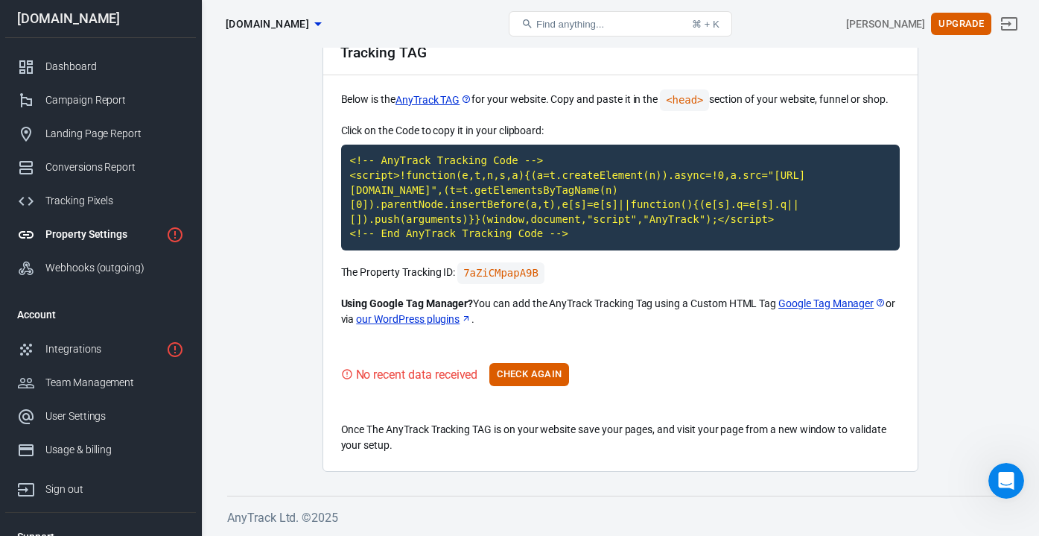
click at [454, 324] on link "our WordPress plugins" at bounding box center [413, 319] width 115 height 16
